Goal: Task Accomplishment & Management: Complete application form

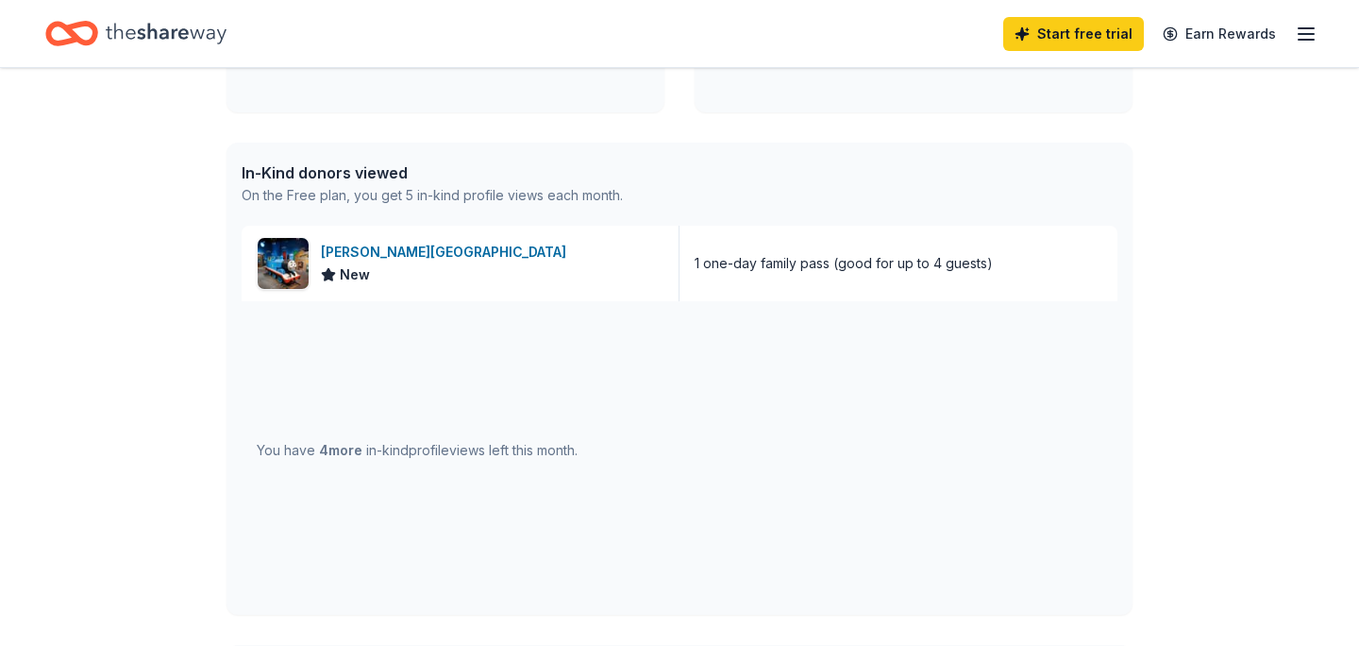
scroll to position [428, 0]
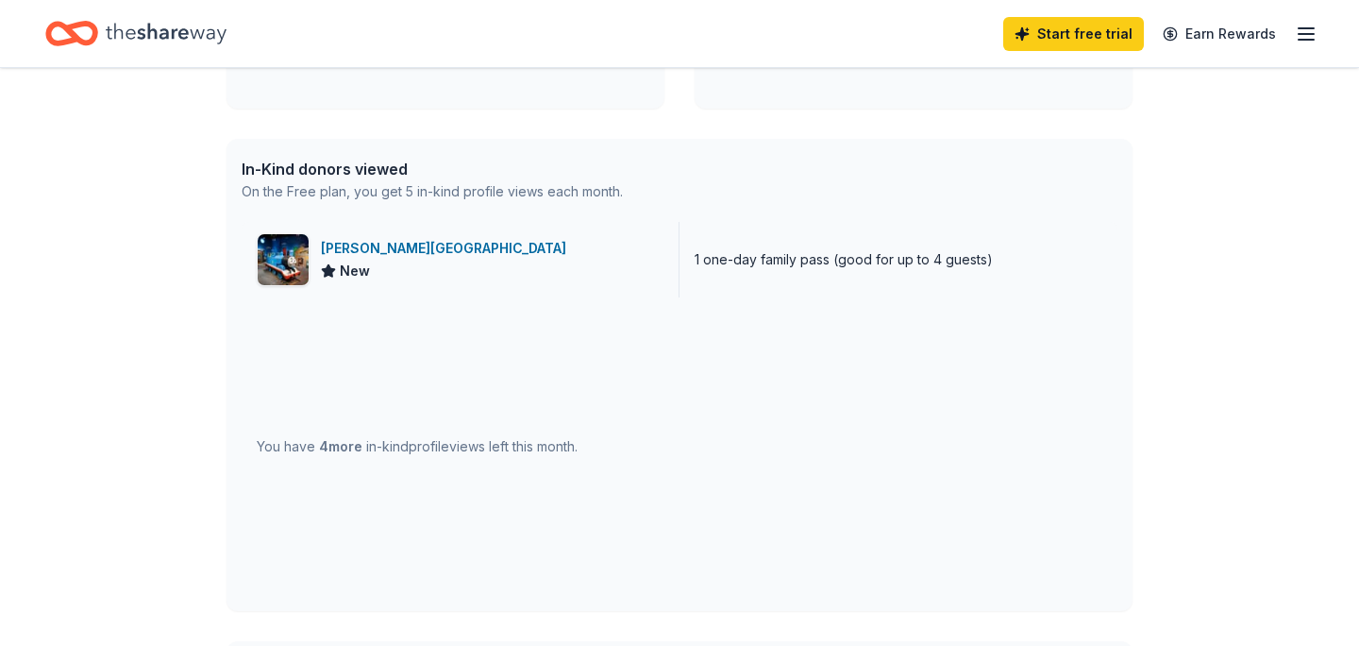
click at [353, 267] on span "New" at bounding box center [355, 271] width 30 height 23
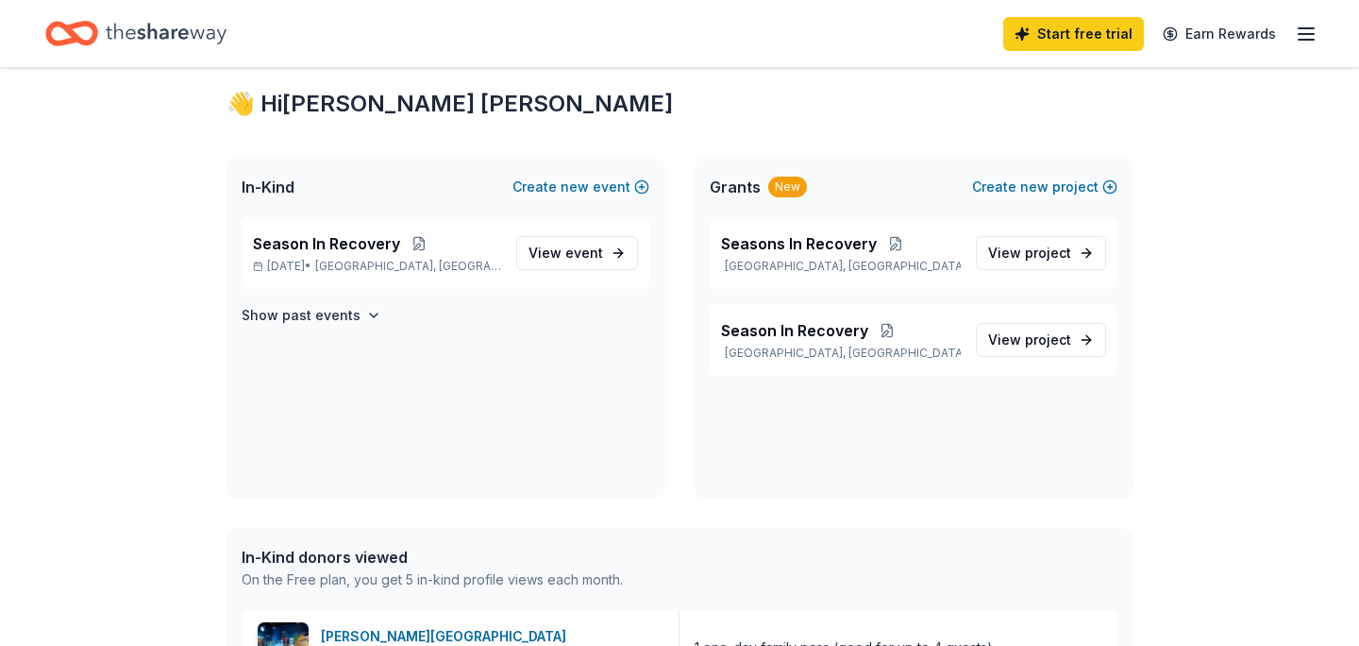
scroll to position [34, 0]
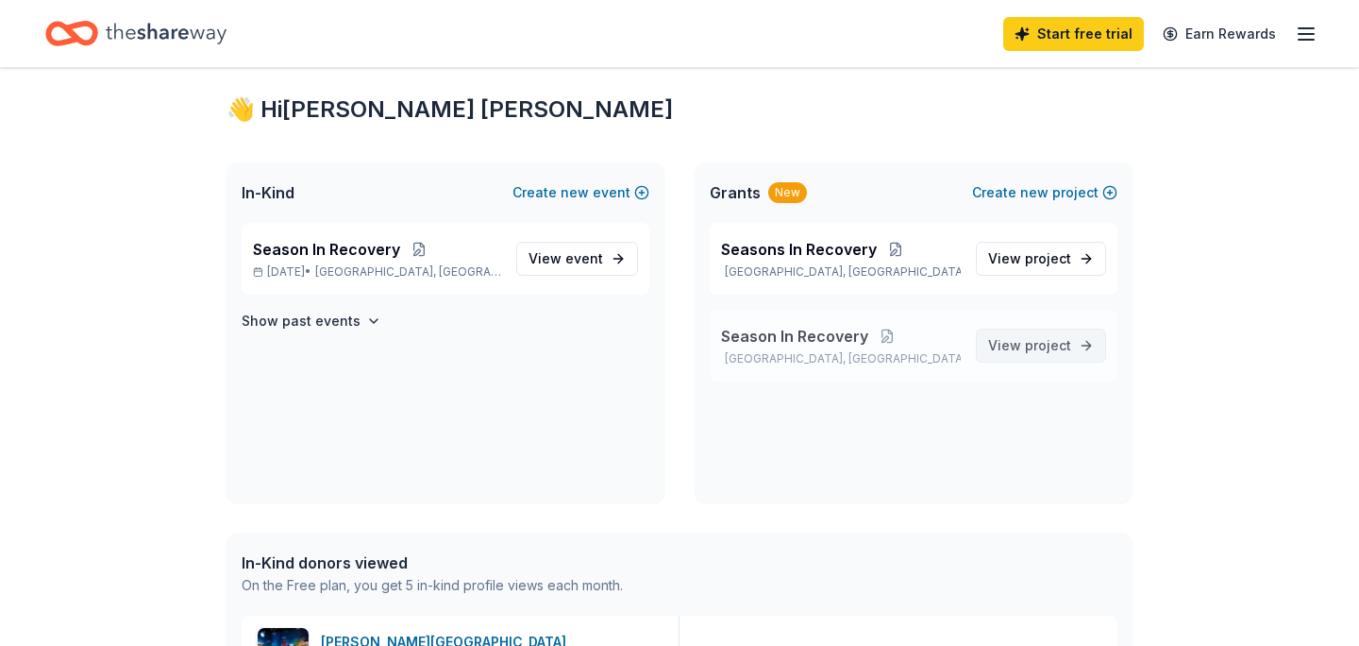
click at [1036, 347] on span "project" at bounding box center [1048, 345] width 46 height 16
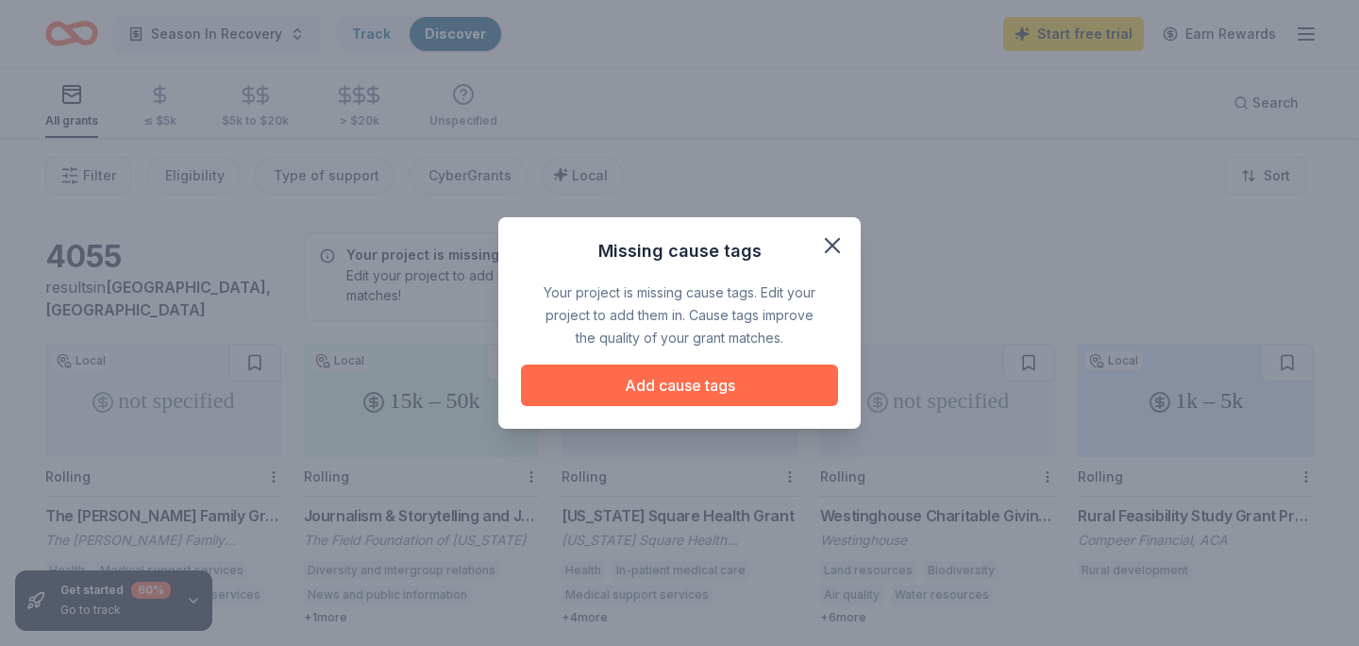
click at [773, 380] on button "Add cause tags" at bounding box center [679, 385] width 317 height 42
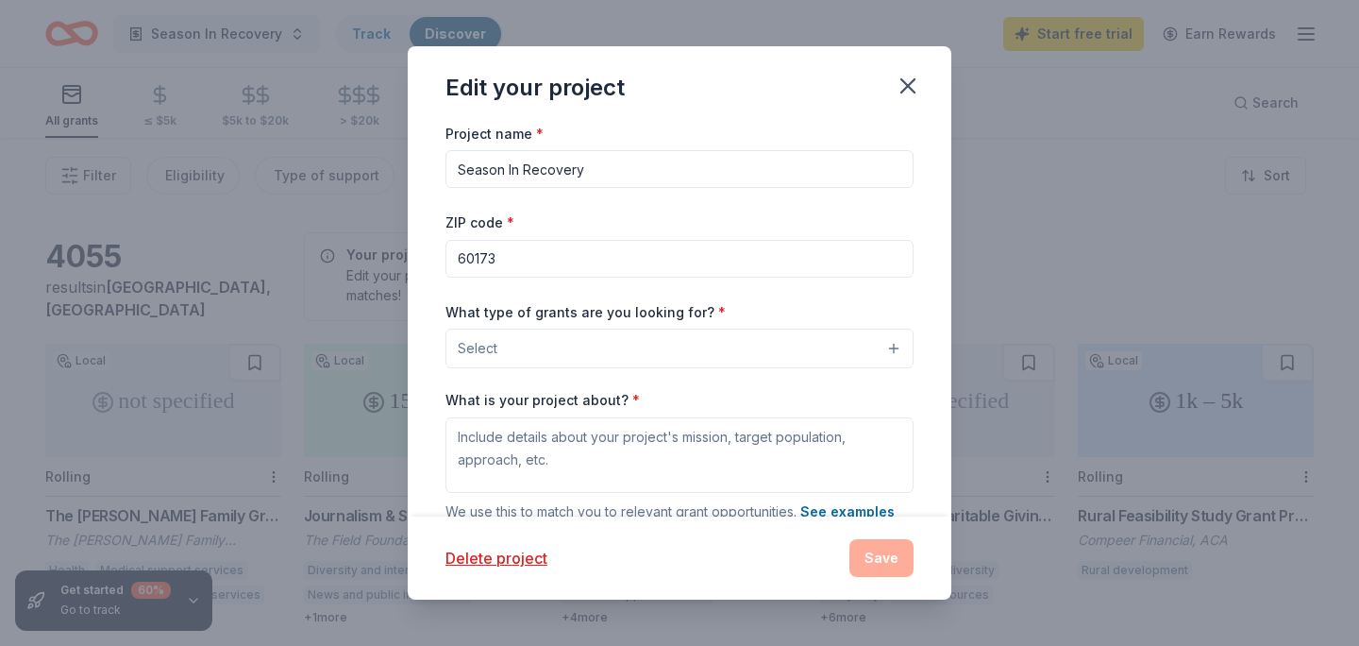
click at [871, 563] on div "Delete project Save" at bounding box center [679, 558] width 468 height 38
click at [872, 563] on div "Delete project Save" at bounding box center [679, 558] width 468 height 38
click at [919, 82] on icon "button" at bounding box center [908, 86] width 26 height 26
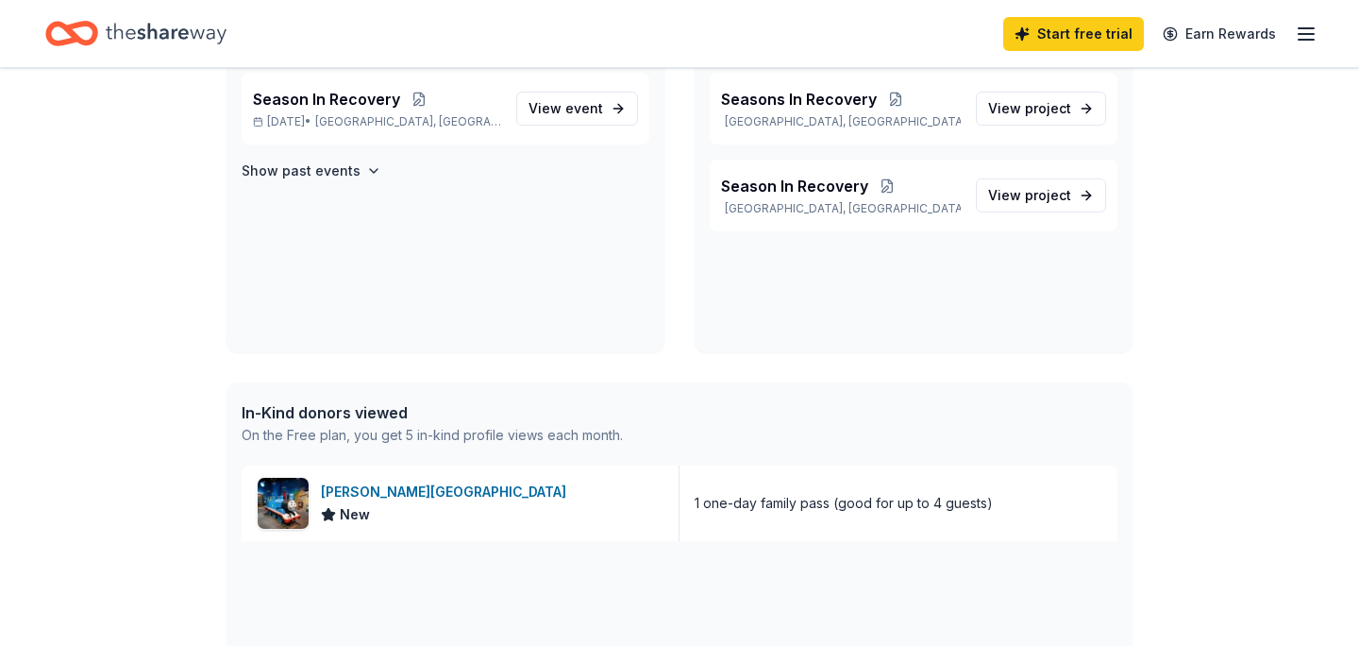
scroll to position [189, 0]
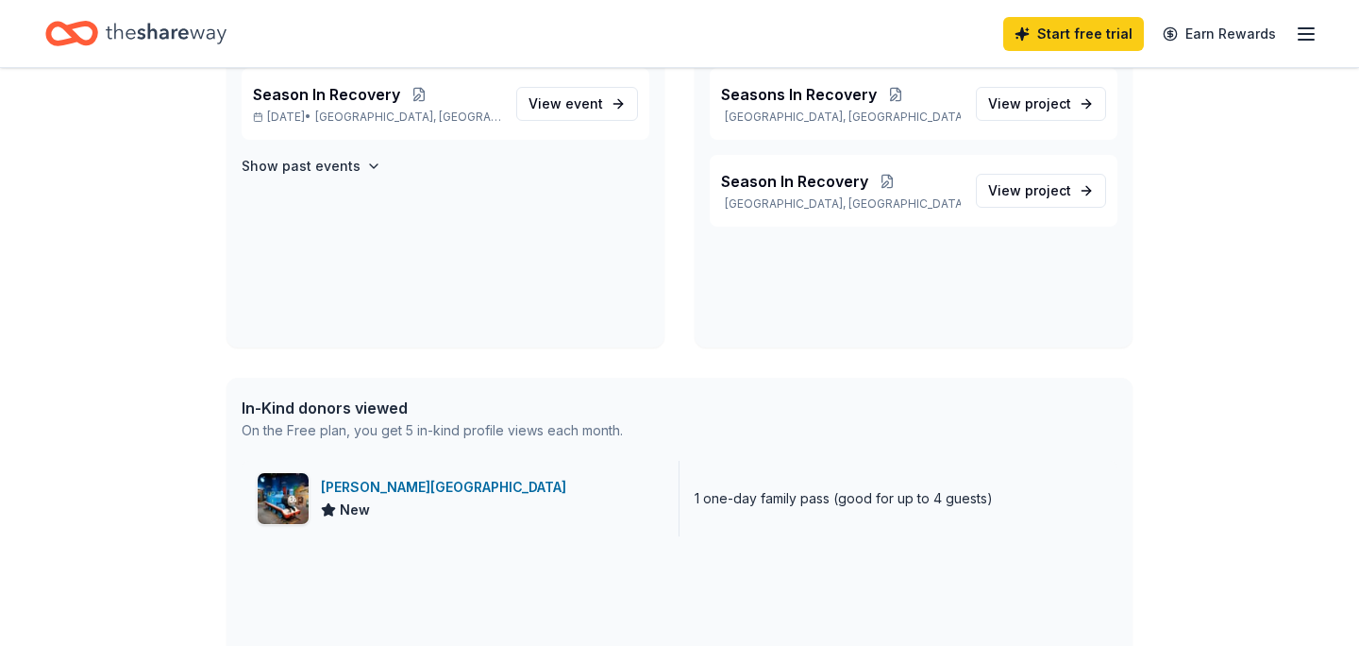
click at [385, 485] on div "[PERSON_NAME][GEOGRAPHIC_DATA]" at bounding box center [447, 487] width 253 height 23
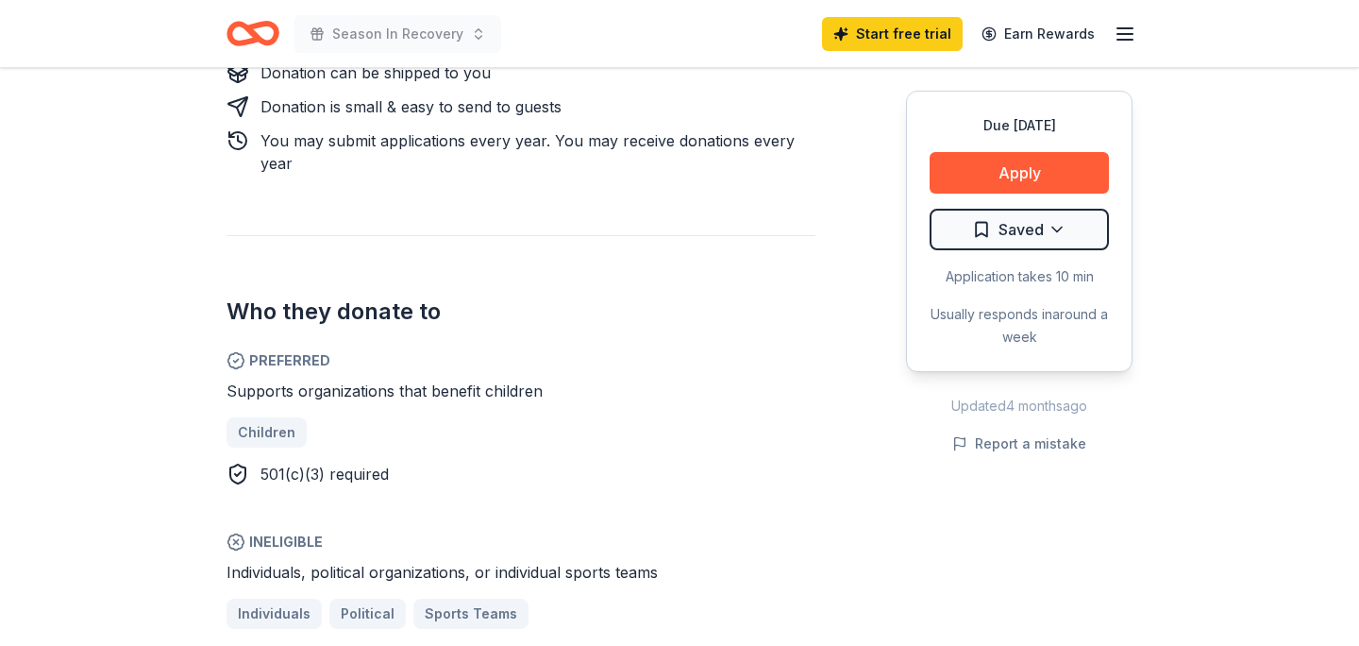
scroll to position [943, 0]
click at [983, 174] on button "Apply" at bounding box center [1019, 173] width 179 height 42
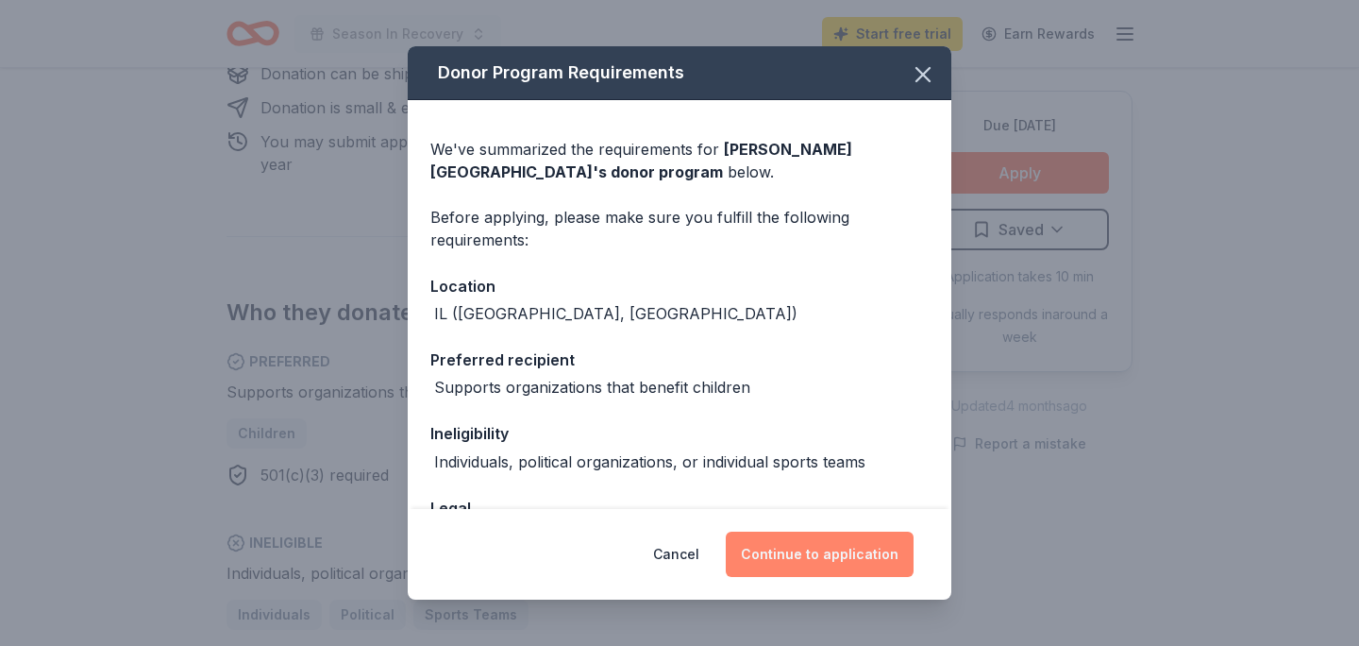
click at [864, 549] on button "Continue to application" at bounding box center [820, 553] width 188 height 45
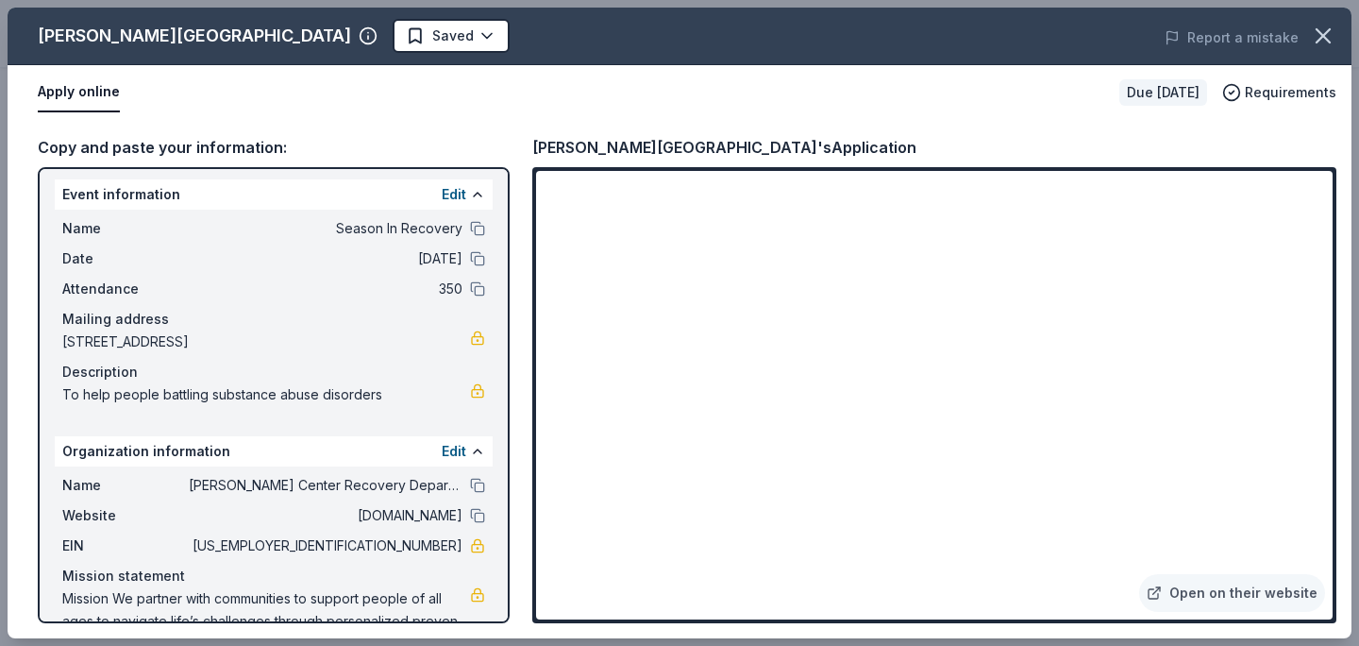
scroll to position [0, 0]
